Goal: Information Seeking & Learning: Learn about a topic

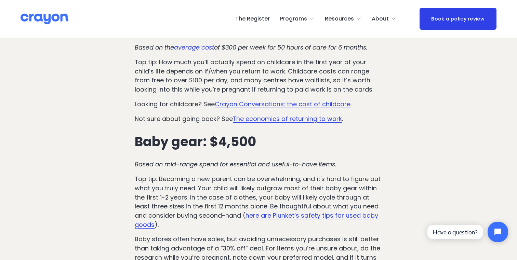
scroll to position [423, 0]
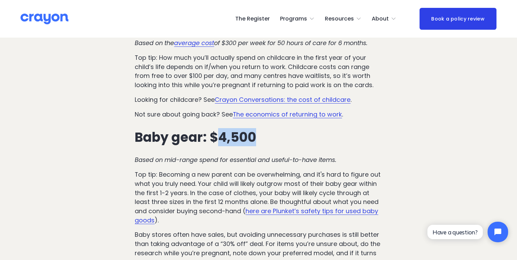
drag, startPoint x: 217, startPoint y: 109, endPoint x: 277, endPoint y: 109, distance: 59.8
click at [277, 130] on h3 "Baby gear: $4,500" at bounding box center [258, 137] width 247 height 15
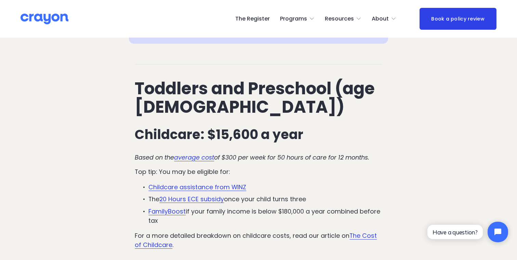
scroll to position [978, 0]
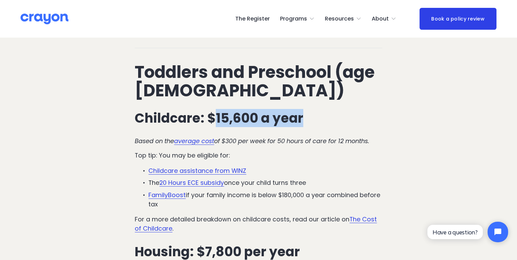
drag, startPoint x: 301, startPoint y: 90, endPoint x: 215, endPoint y: 89, distance: 85.5
click at [215, 111] on h3 "Childcare: $15,600 a year" at bounding box center [258, 118] width 247 height 15
drag, startPoint x: 215, startPoint y: 89, endPoint x: 293, endPoint y: 89, distance: 77.6
click at [293, 111] on h3 "Childcare: $15,600 a year" at bounding box center [258, 118] width 247 height 15
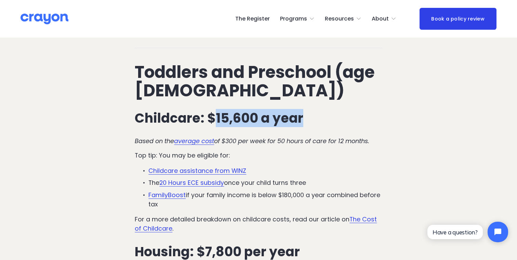
click at [293, 111] on h3 "Childcare: $15,600 a year" at bounding box center [258, 118] width 247 height 15
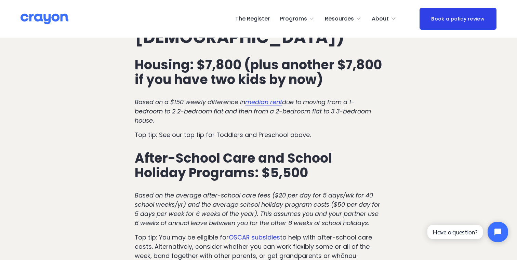
scroll to position [1752, 0]
